Goal: Task Accomplishment & Management: Use online tool/utility

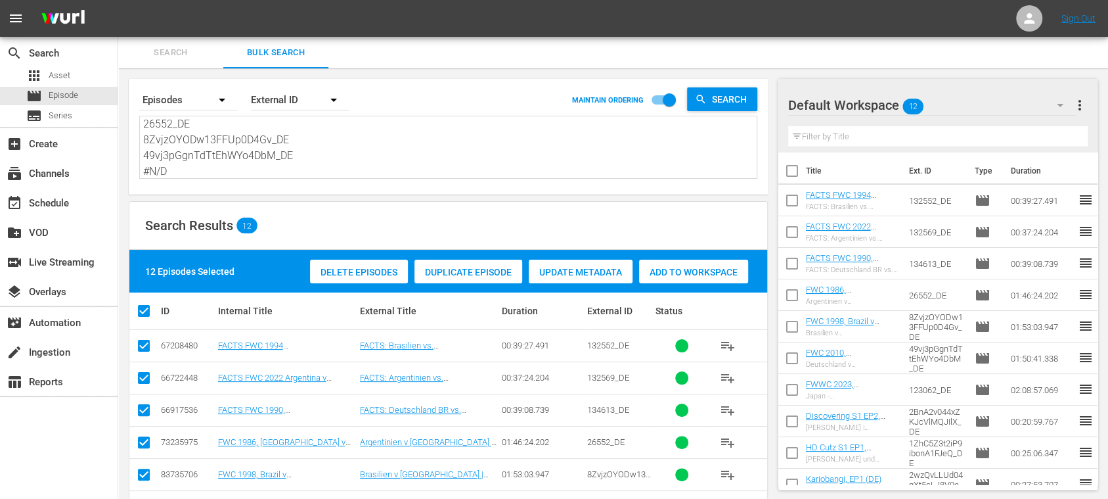
scroll to position [160, 0]
drag, startPoint x: 146, startPoint y: 125, endPoint x: 461, endPoint y: 215, distance: 327.3
click at [432, 222] on div "Search By Episodes Order By External ID MAINTAIN ORDERING Search 132552_DE 1325…" at bounding box center [448, 404] width 660 height 672
type textarea "1"
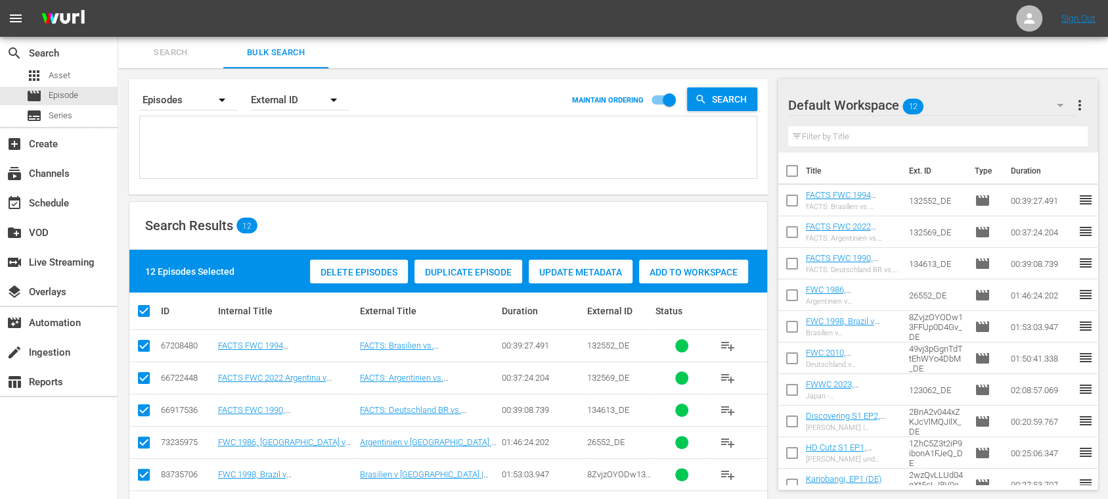
paste textarea
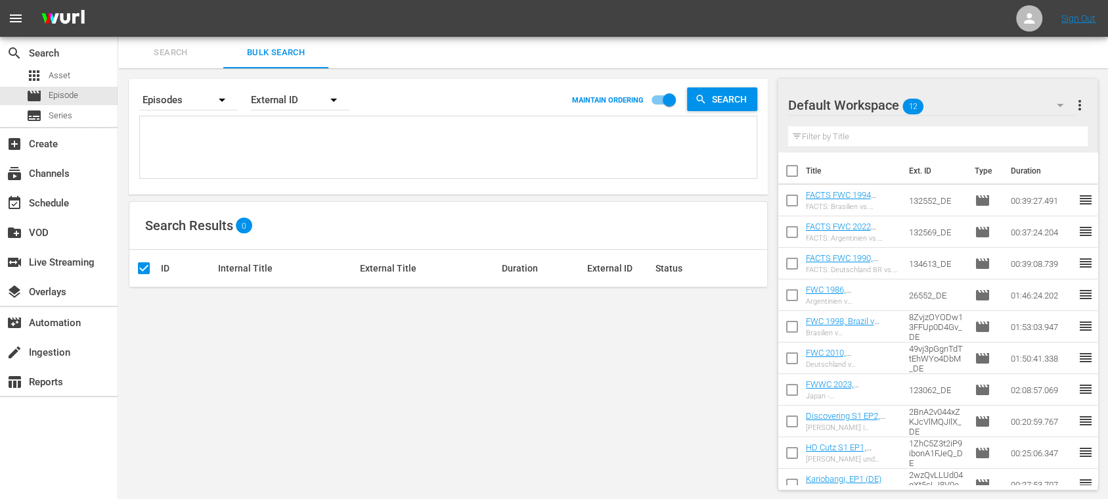
paste textarea "136577 135144"
click at [222, 129] on textarea "136577 135144" at bounding box center [450, 149] width 614 height 60
click at [223, 134] on textarea "136577_ES 135144" at bounding box center [450, 149] width 614 height 60
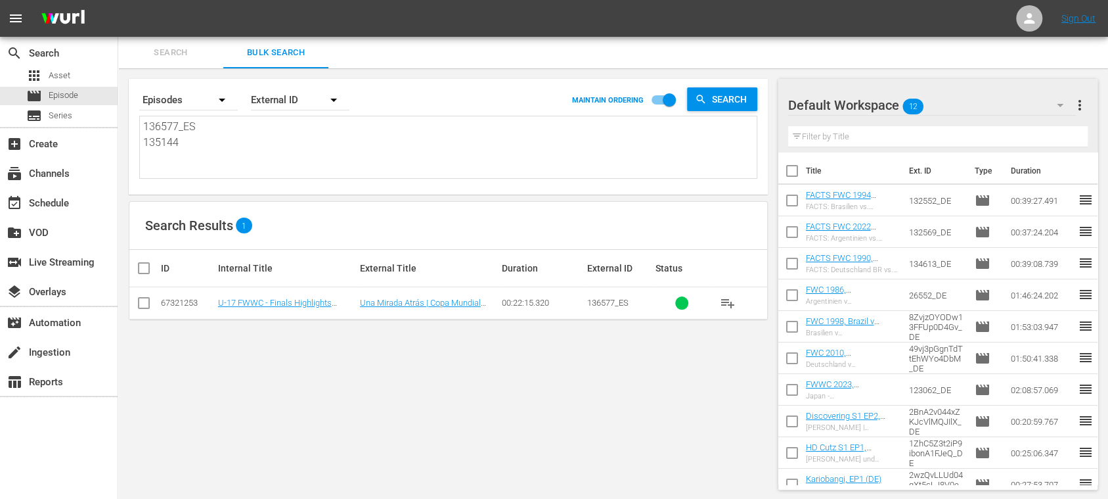
click at [244, 138] on textarea "136577_ES 135144" at bounding box center [450, 149] width 614 height 60
click at [218, 140] on textarea "136577_ES 135144" at bounding box center [450, 149] width 614 height 60
click at [175, 145] on textarea "136577_ES 135144_ES" at bounding box center [450, 149] width 614 height 60
click at [179, 145] on textarea "136577_ES 135144_ES" at bounding box center [450, 149] width 614 height 60
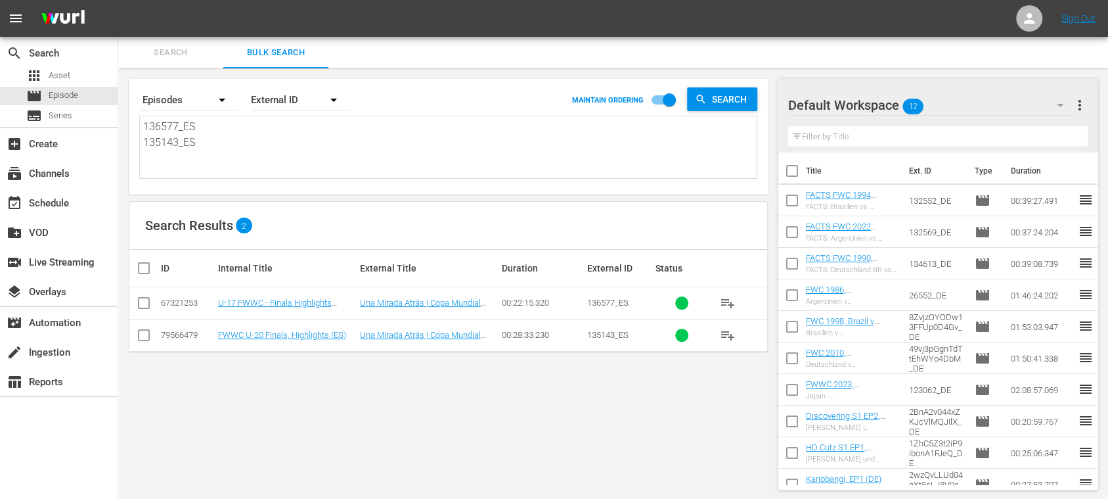
type textarea "136577_ES 135143_ES"
